Goal: Information Seeking & Learning: Learn about a topic

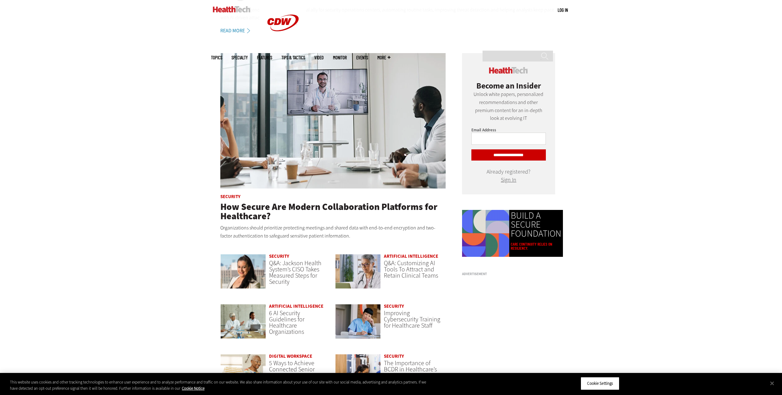
scroll to position [378, 0]
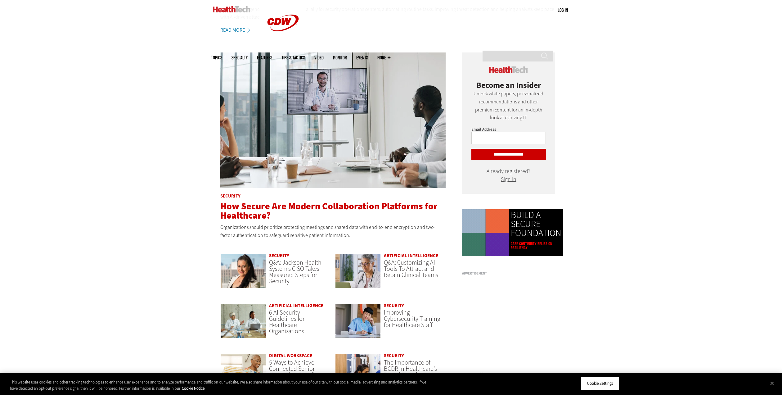
click at [253, 207] on span "How Secure Are Modern Collaboration Platforms for Healthcare?" at bounding box center [328, 211] width 217 height 22
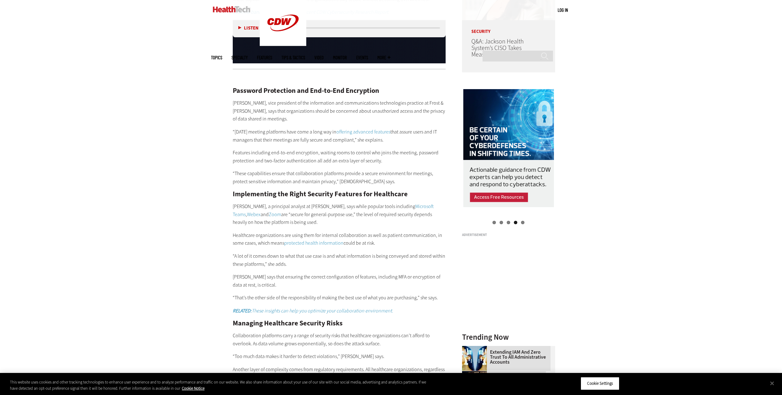
scroll to position [671, 0]
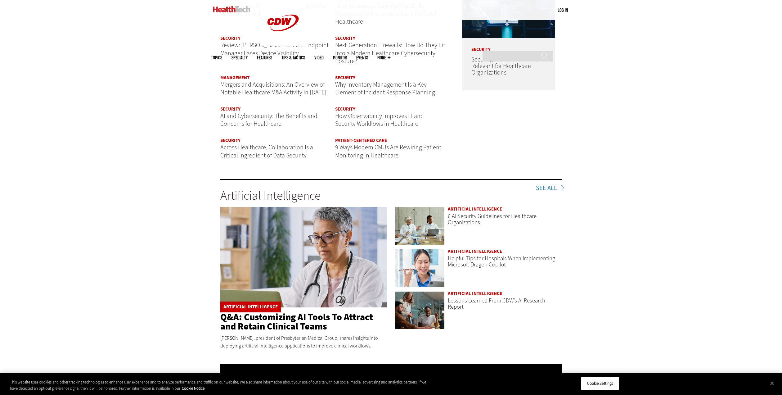
scroll to position [923, 0]
